Goal: Transaction & Acquisition: Purchase product/service

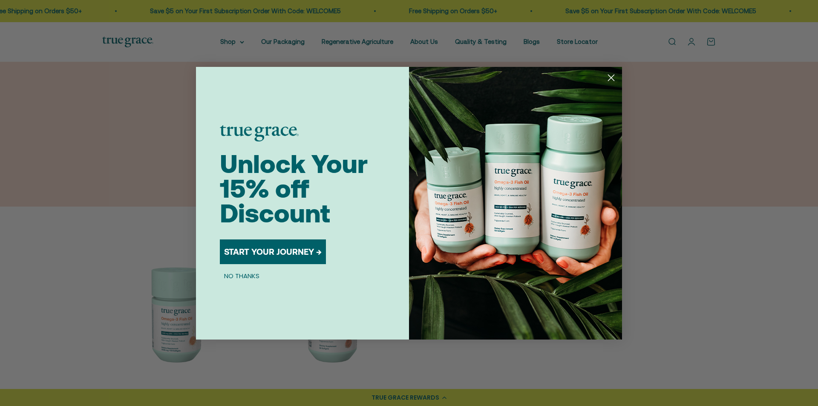
click at [610, 75] on circle "Close dialog" at bounding box center [611, 77] width 14 height 14
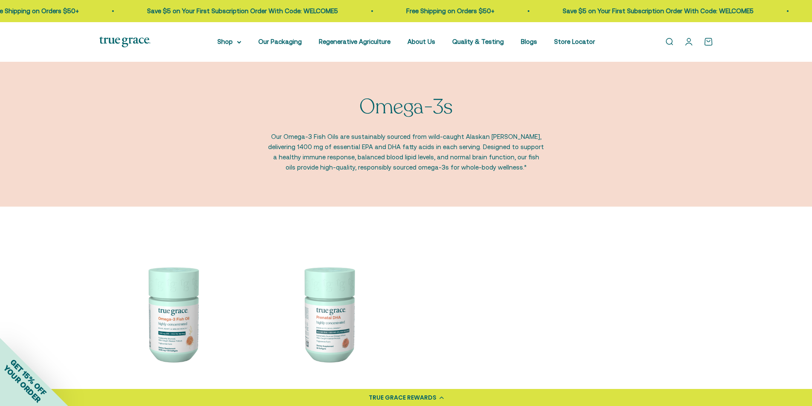
click at [130, 45] on img at bounding box center [124, 42] width 51 height 11
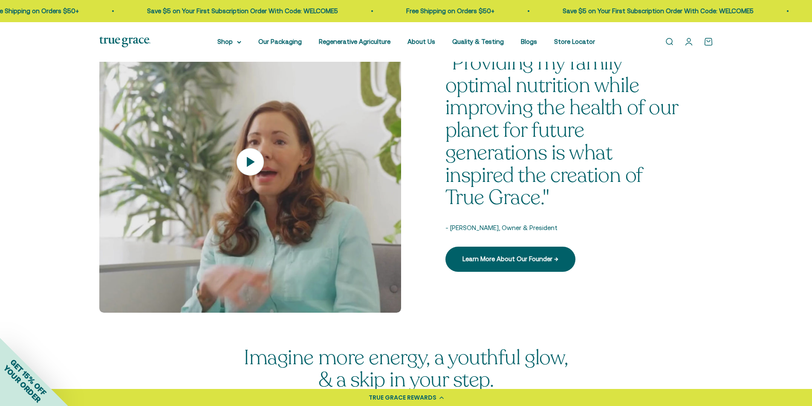
scroll to position [1236, 0]
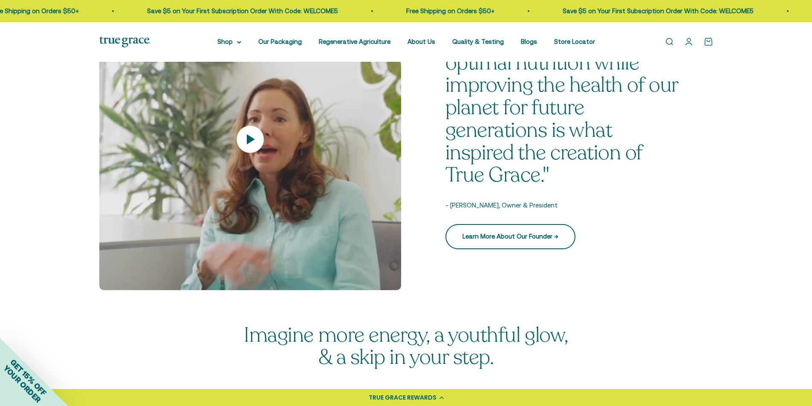
click at [511, 239] on link "Learn More About Our Founder →" at bounding box center [510, 236] width 130 height 25
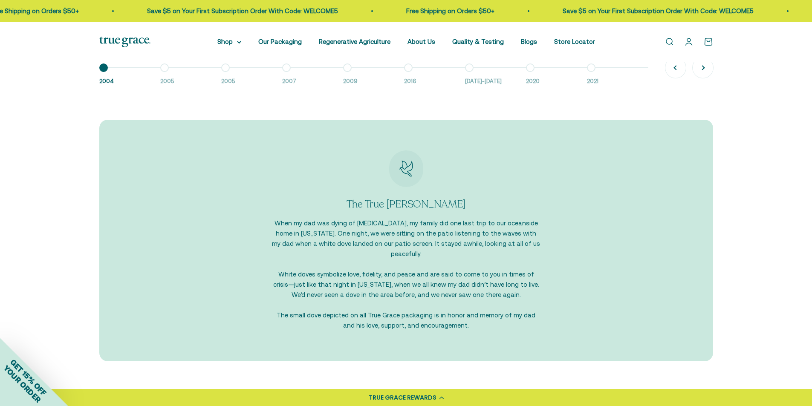
scroll to position [810, 0]
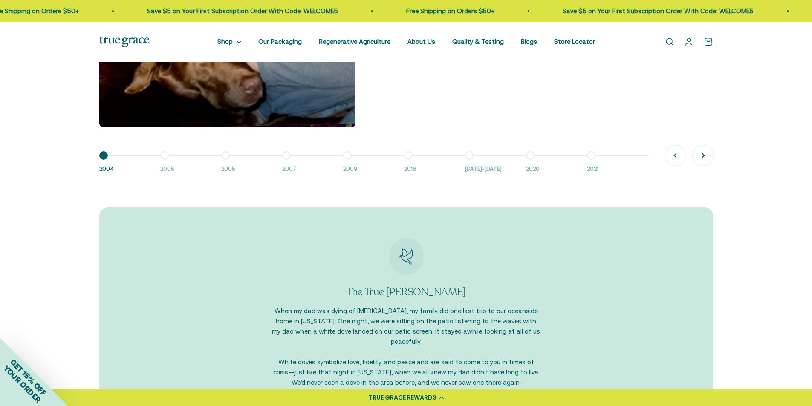
click at [597, 160] on button "Go to item 9 2021" at bounding box center [617, 165] width 61 height 18
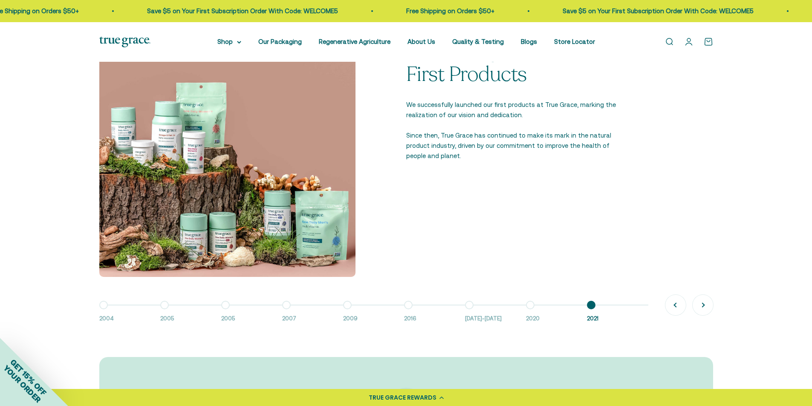
scroll to position [724, 0]
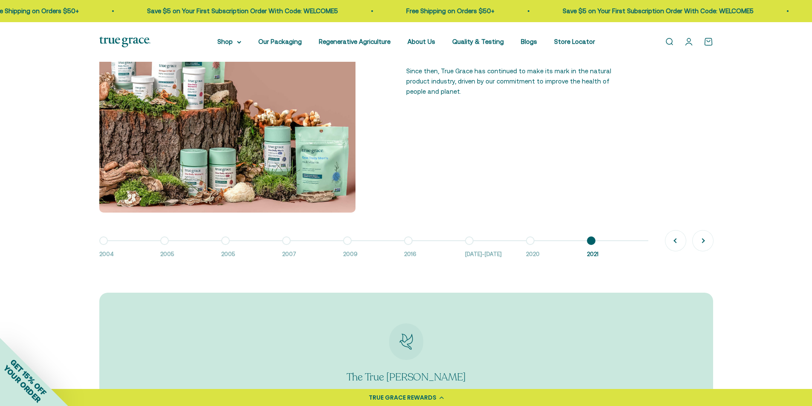
click at [526, 241] on button "Go to item 8 2020" at bounding box center [556, 250] width 61 height 18
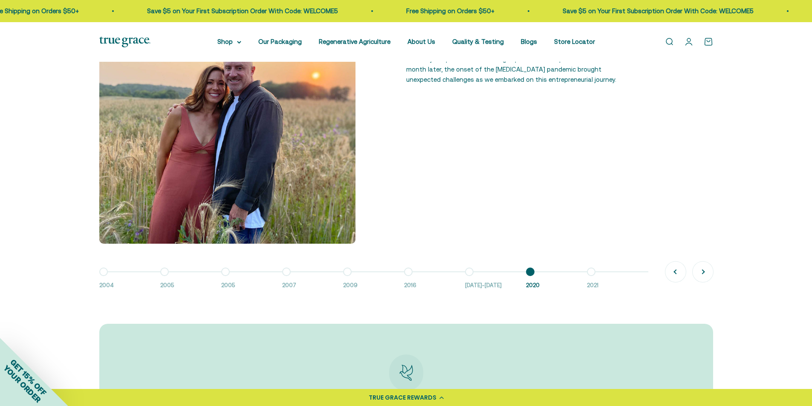
scroll to position [639, 0]
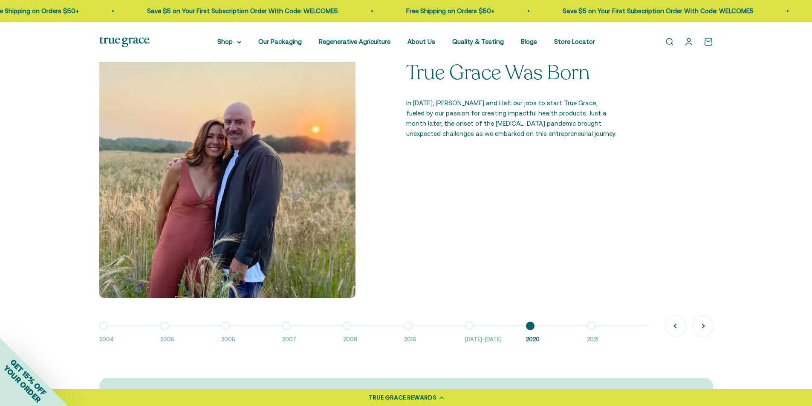
click at [474, 329] on button "Go to item 7 2016-2018" at bounding box center [495, 335] width 61 height 18
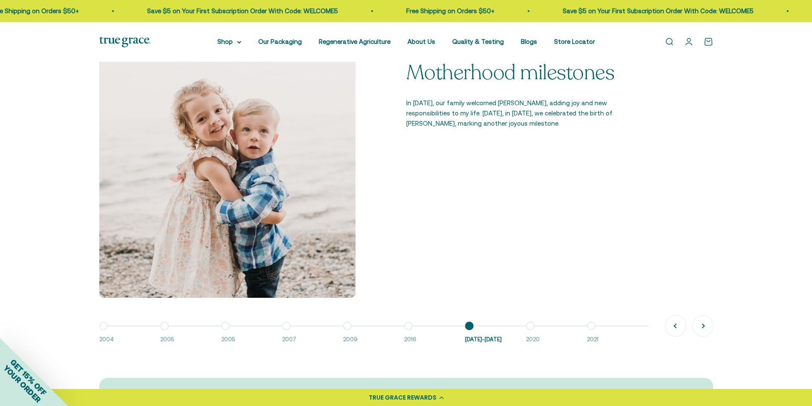
click at [411, 330] on button "Go to item 6 2016" at bounding box center [434, 335] width 61 height 18
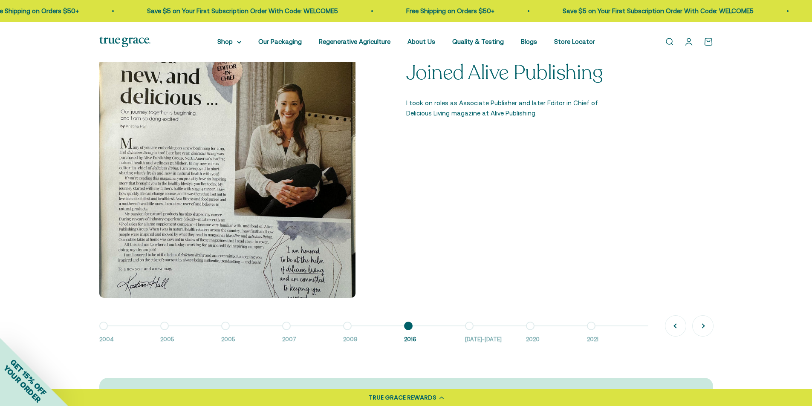
click at [346, 327] on button "Go to item 5 2009" at bounding box center [373, 335] width 61 height 18
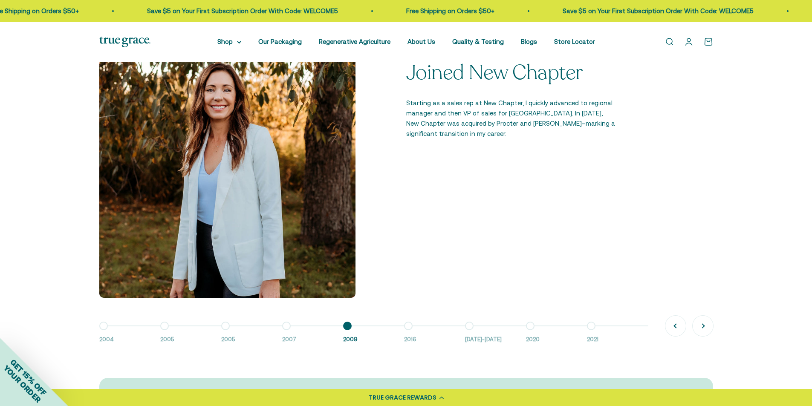
click at [286, 331] on button "Go to item 4 2007" at bounding box center [312, 335] width 61 height 18
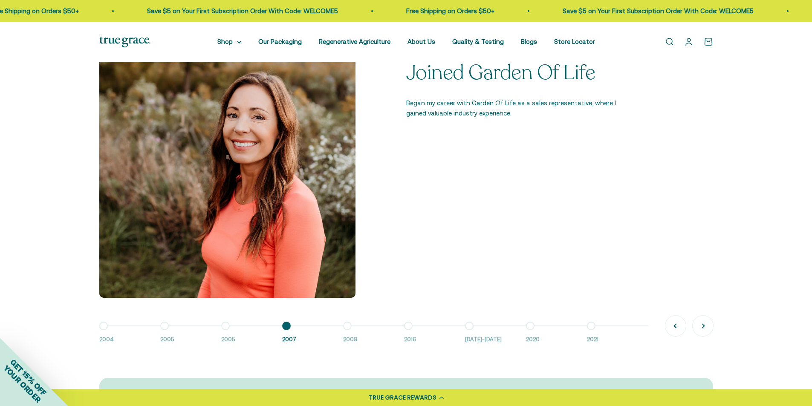
click at [225, 326] on button "Go to item 3 2005" at bounding box center [251, 335] width 61 height 18
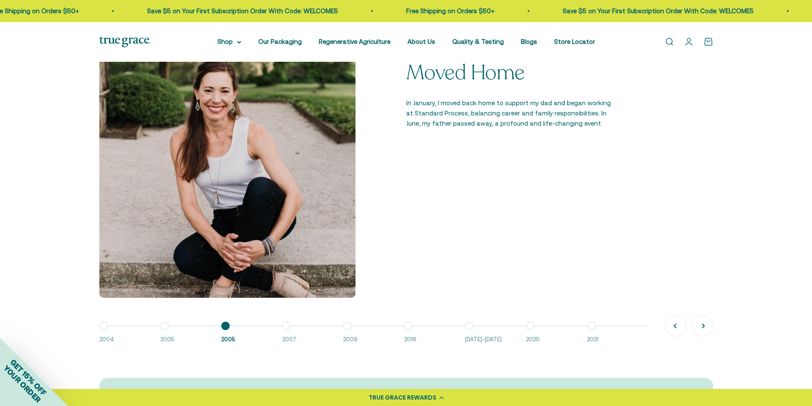
click at [163, 326] on button "Go to item 2 2005" at bounding box center [190, 335] width 61 height 18
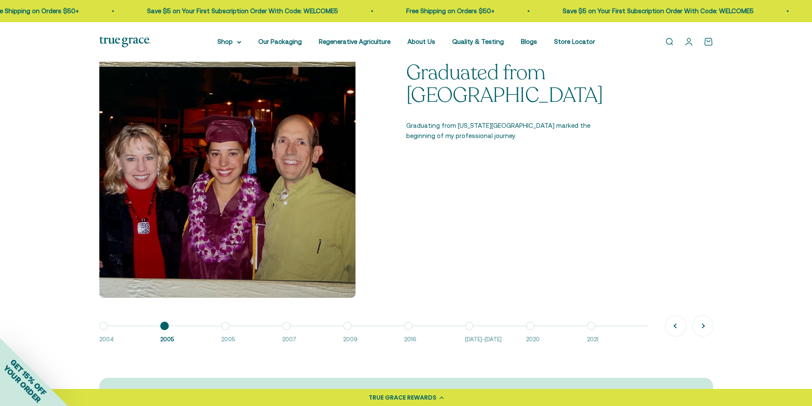
click at [103, 326] on button "Go to item 1 2004" at bounding box center [129, 335] width 61 height 18
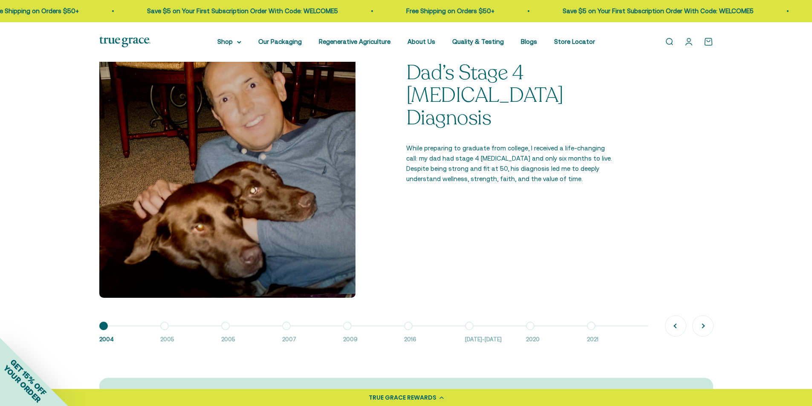
click at [221, 326] on span at bounding box center [373, 326] width 549 height 1
click at [225, 328] on button "Go to item 3 2005" at bounding box center [251, 335] width 61 height 18
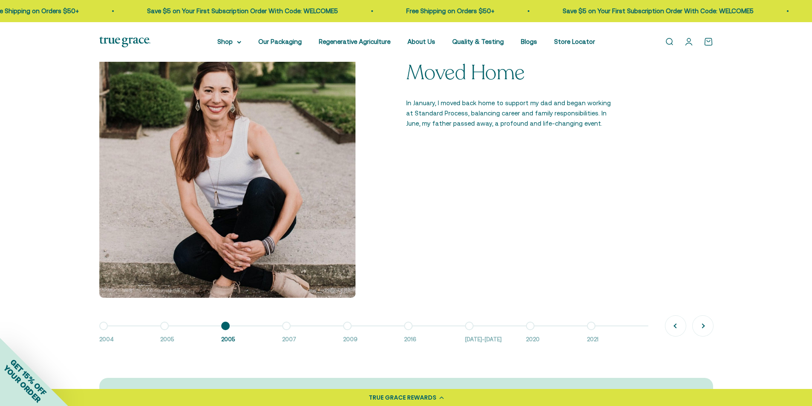
click at [285, 331] on button "Go to item 4 2007" at bounding box center [312, 335] width 61 height 18
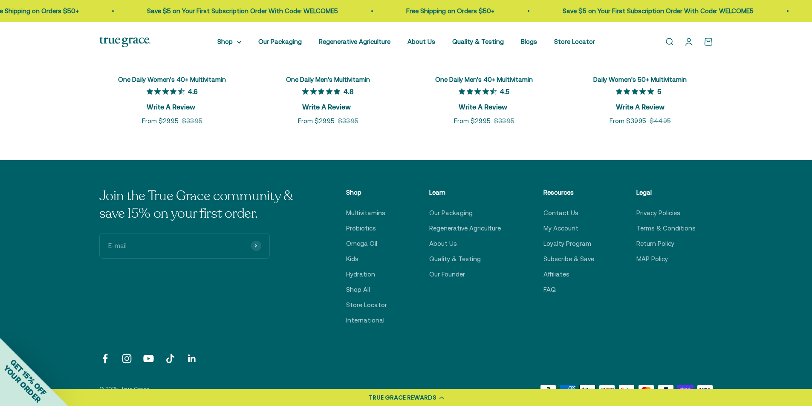
scroll to position [1534, 0]
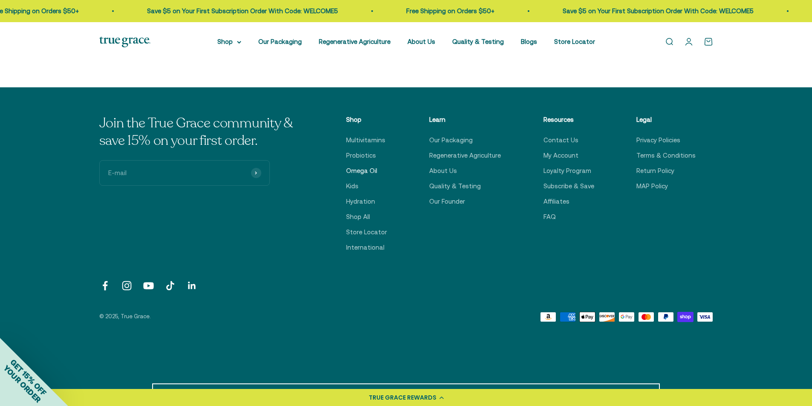
click at [367, 166] on link "Omega Oil" at bounding box center [361, 171] width 31 height 10
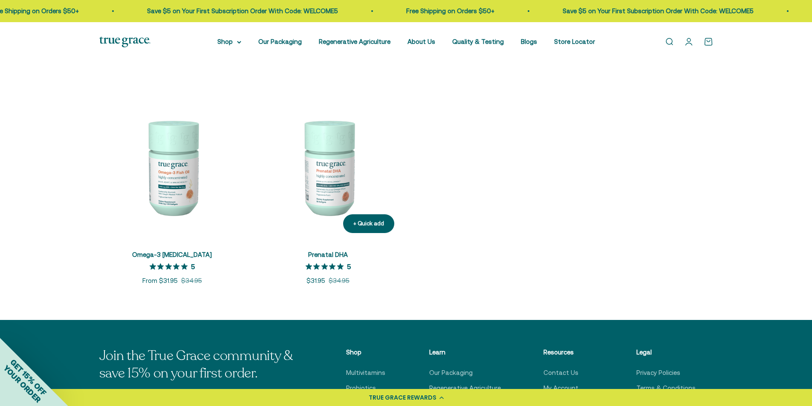
scroll to position [213, 0]
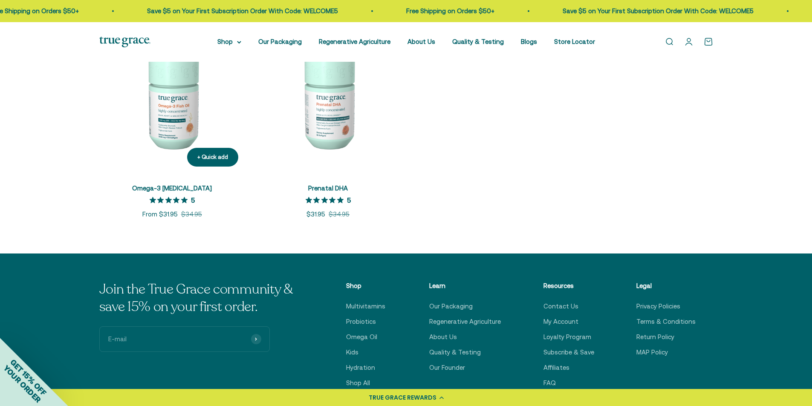
click at [183, 189] on link "Omega-3 [MEDICAL_DATA]" at bounding box center [172, 188] width 80 height 7
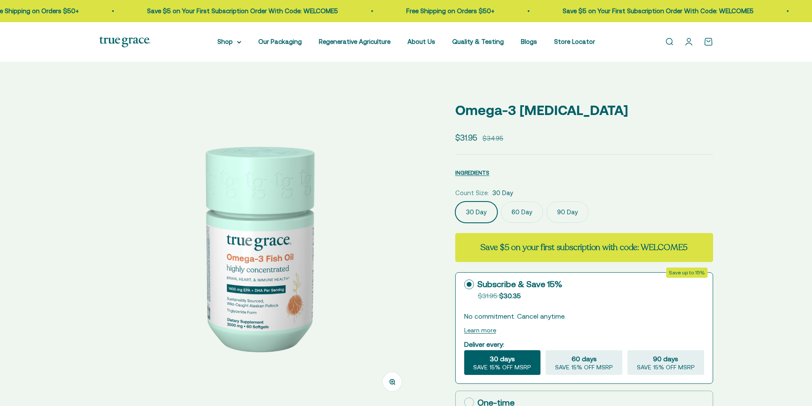
select select "3"
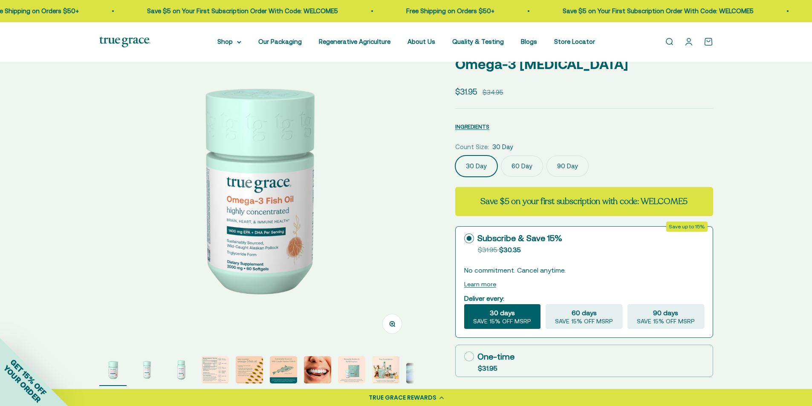
scroll to position [43, 0]
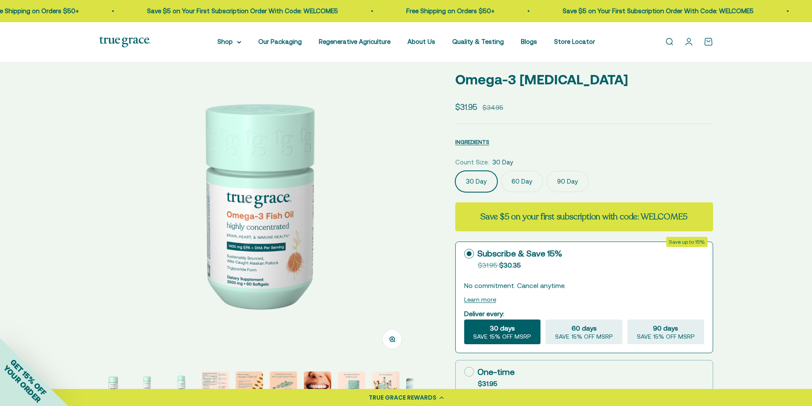
click at [571, 177] on label "90 Day" at bounding box center [567, 181] width 42 height 21
click at [455, 171] on input "90 Day" at bounding box center [455, 170] width 0 height 0
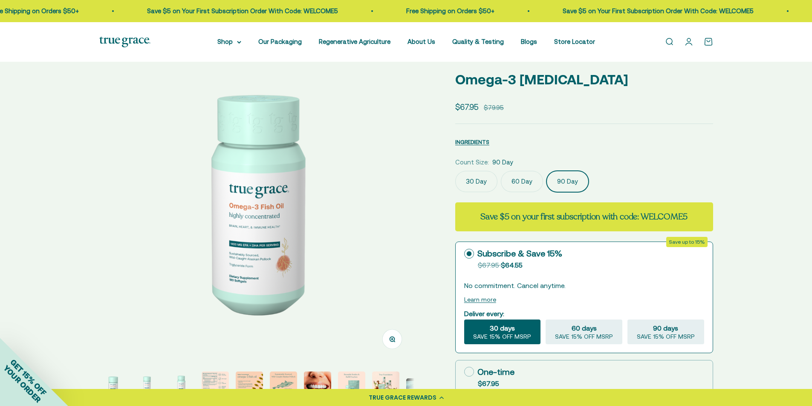
click at [522, 186] on label "60 Day" at bounding box center [522, 181] width 42 height 21
click at [455, 171] on input "60 Day" at bounding box center [455, 170] width 0 height 0
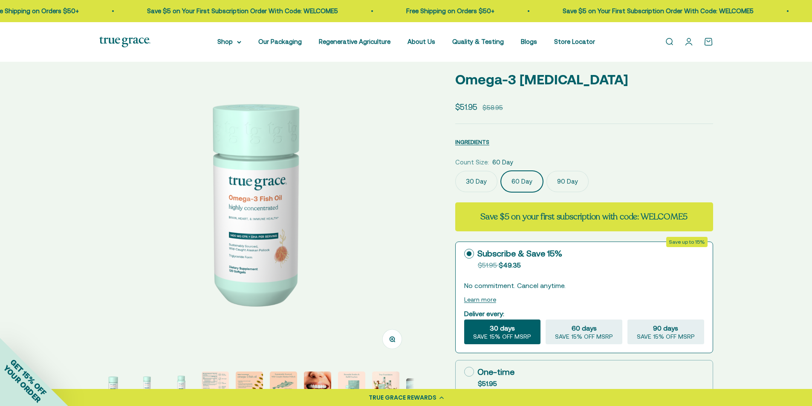
click at [485, 180] on label "30 Day" at bounding box center [476, 181] width 42 height 21
click at [455, 171] on input "30 Day" at bounding box center [455, 170] width 0 height 0
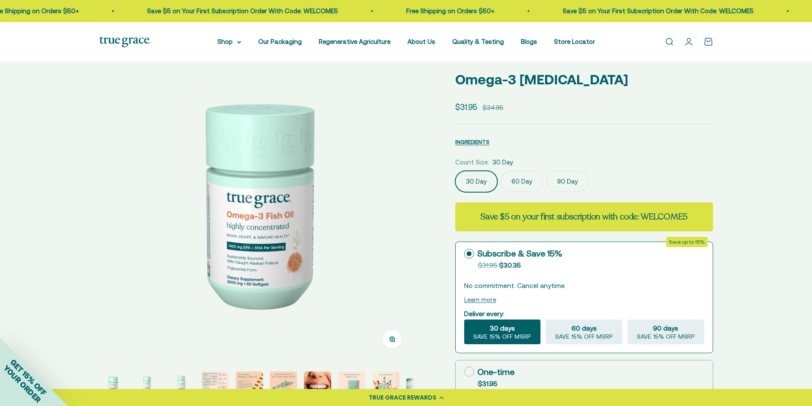
click at [519, 184] on label "60 Day" at bounding box center [522, 181] width 42 height 21
click at [455, 171] on input "60 Day" at bounding box center [455, 170] width 0 height 0
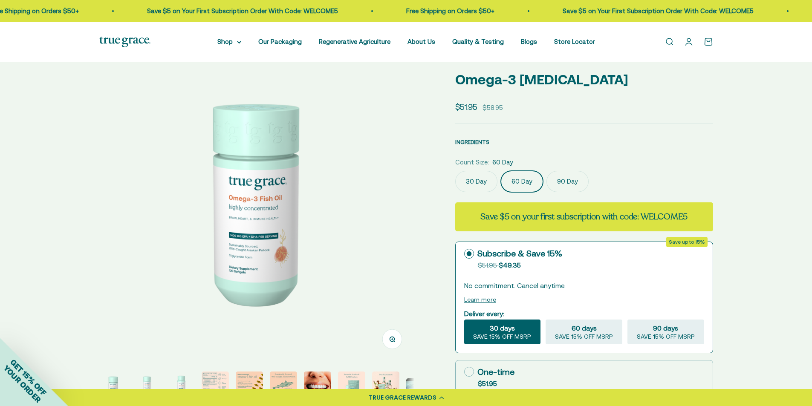
click at [579, 177] on label "90 Day" at bounding box center [567, 181] width 42 height 21
click at [455, 171] on input "90 Day" at bounding box center [455, 170] width 0 height 0
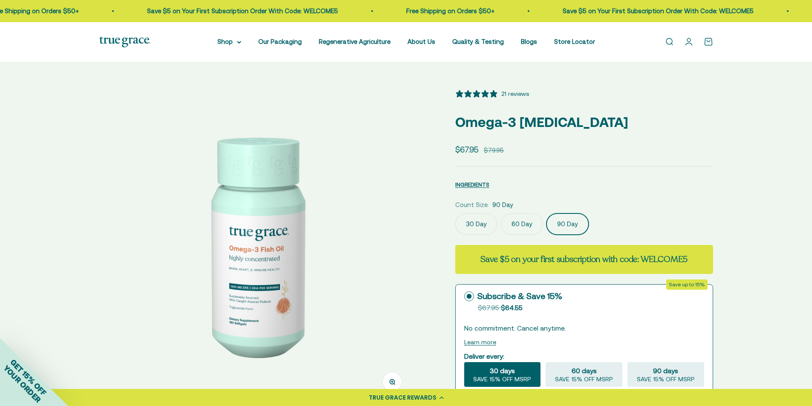
click at [412, 186] on img at bounding box center [256, 246] width 315 height 315
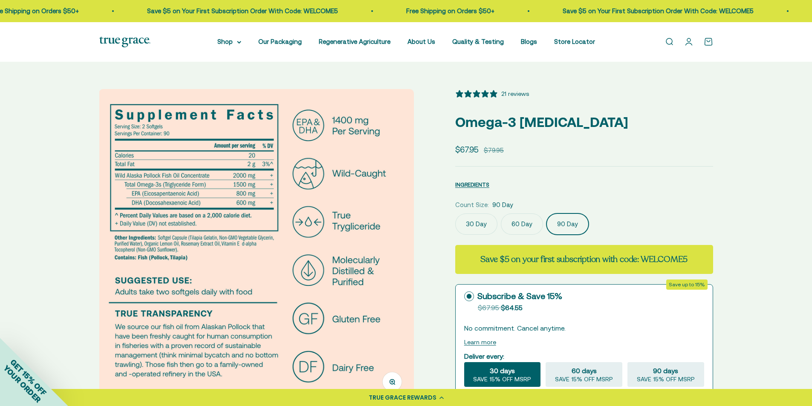
click at [65, 147] on div "Zoom Go to item 1 Go to item 2 Go to item 3 Go to item 4 Go to item 5 Go to ite…" at bounding box center [406, 362] width 812 height 601
